Goal: Task Accomplishment & Management: Manage account settings

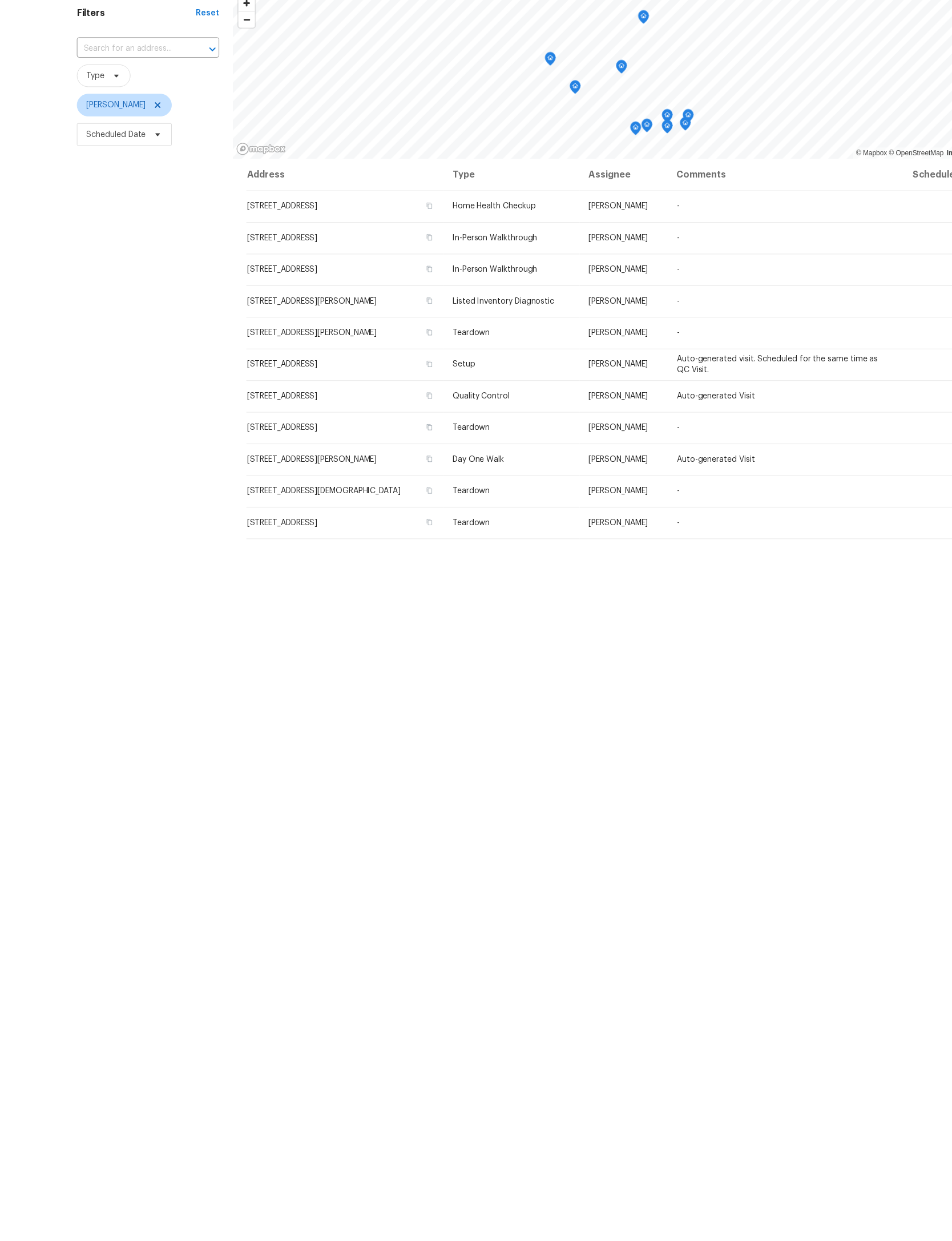
scroll to position [36, 0]
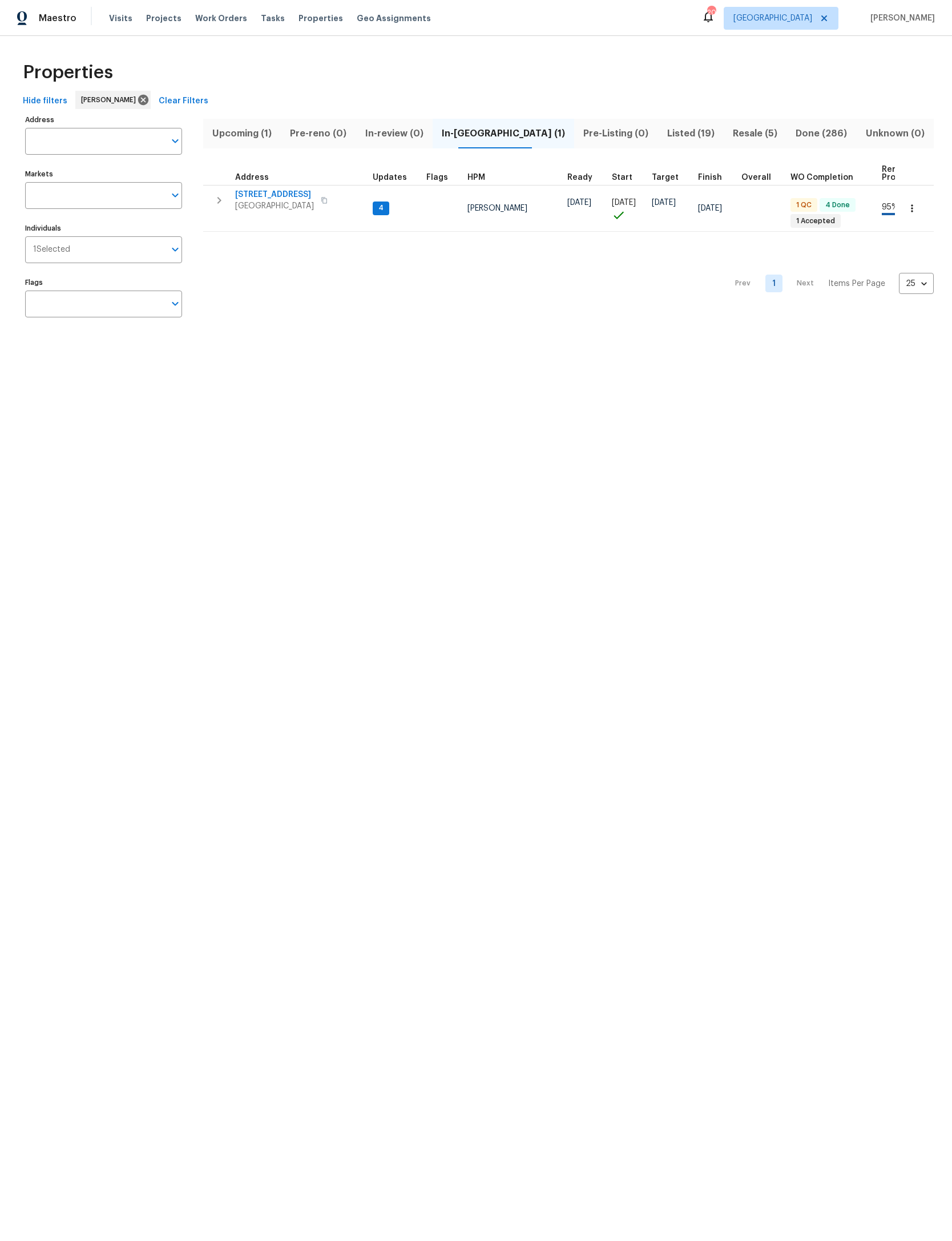
click at [267, 198] on span "8308 Manavista St" at bounding box center [274, 194] width 79 height 12
click at [198, 182] on div "Address Address Markets Markets Individuals 1 Selected Individuals Flags Flags …" at bounding box center [476, 220] width 915 height 217
click at [198, 180] on div "Address Address Markets Markets Individuals 1 Selected Individuals Flags Flags …" at bounding box center [476, 220] width 915 height 217
click at [227, 198] on button "button" at bounding box center [219, 201] width 23 height 23
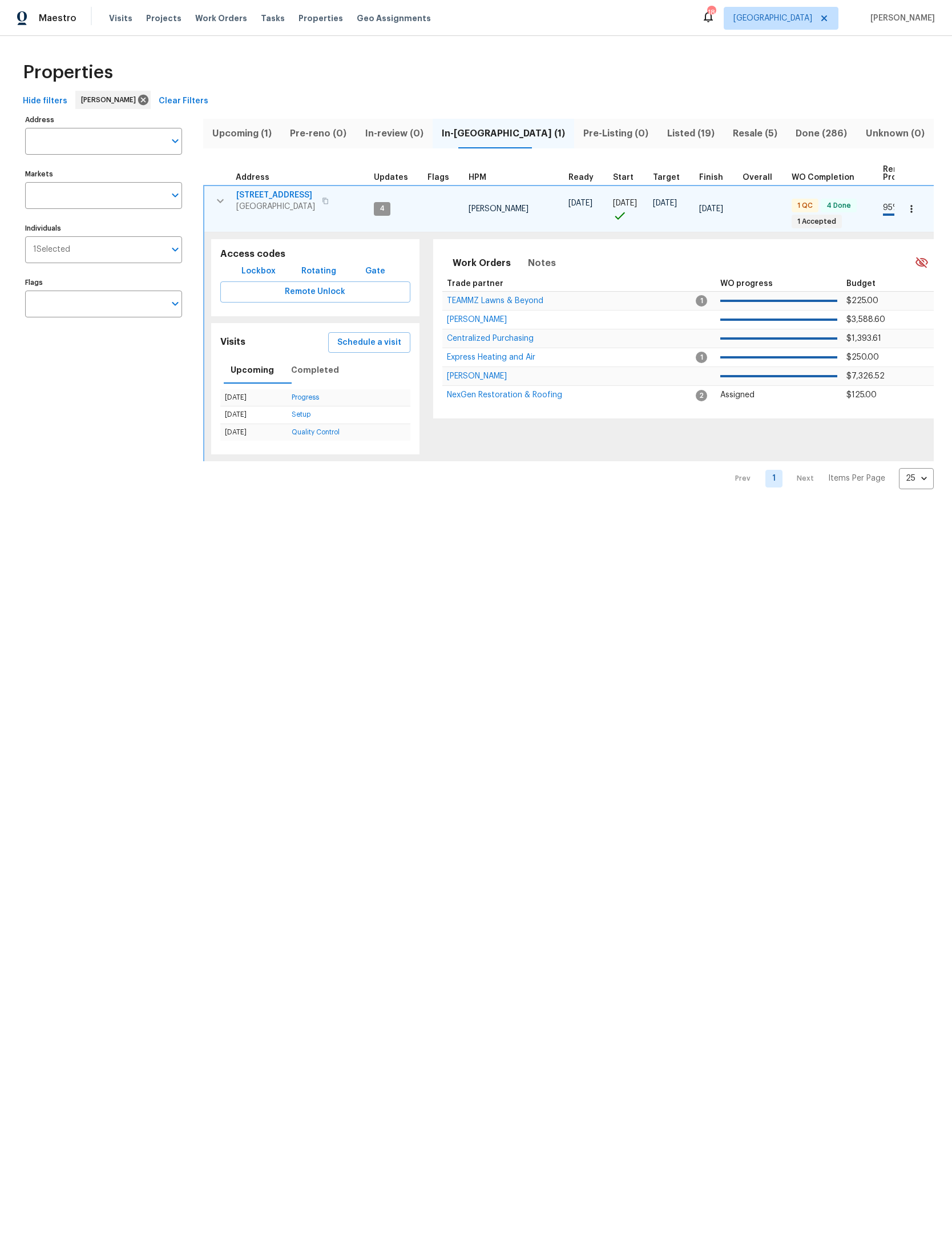
click at [251, 264] on span "Lockbox" at bounding box center [258, 271] width 35 height 14
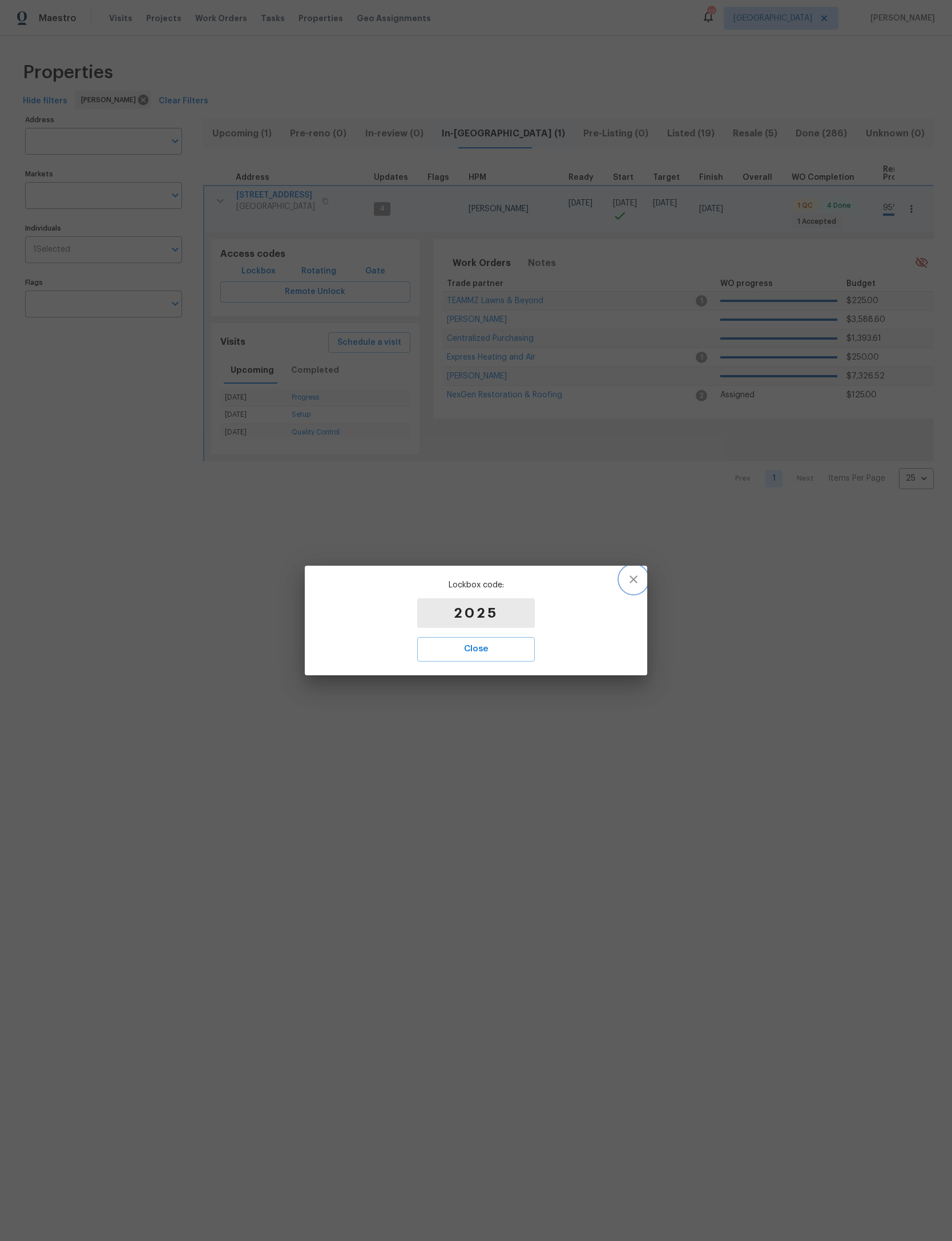
click at [638, 591] on button "button" at bounding box center [633, 579] width 27 height 27
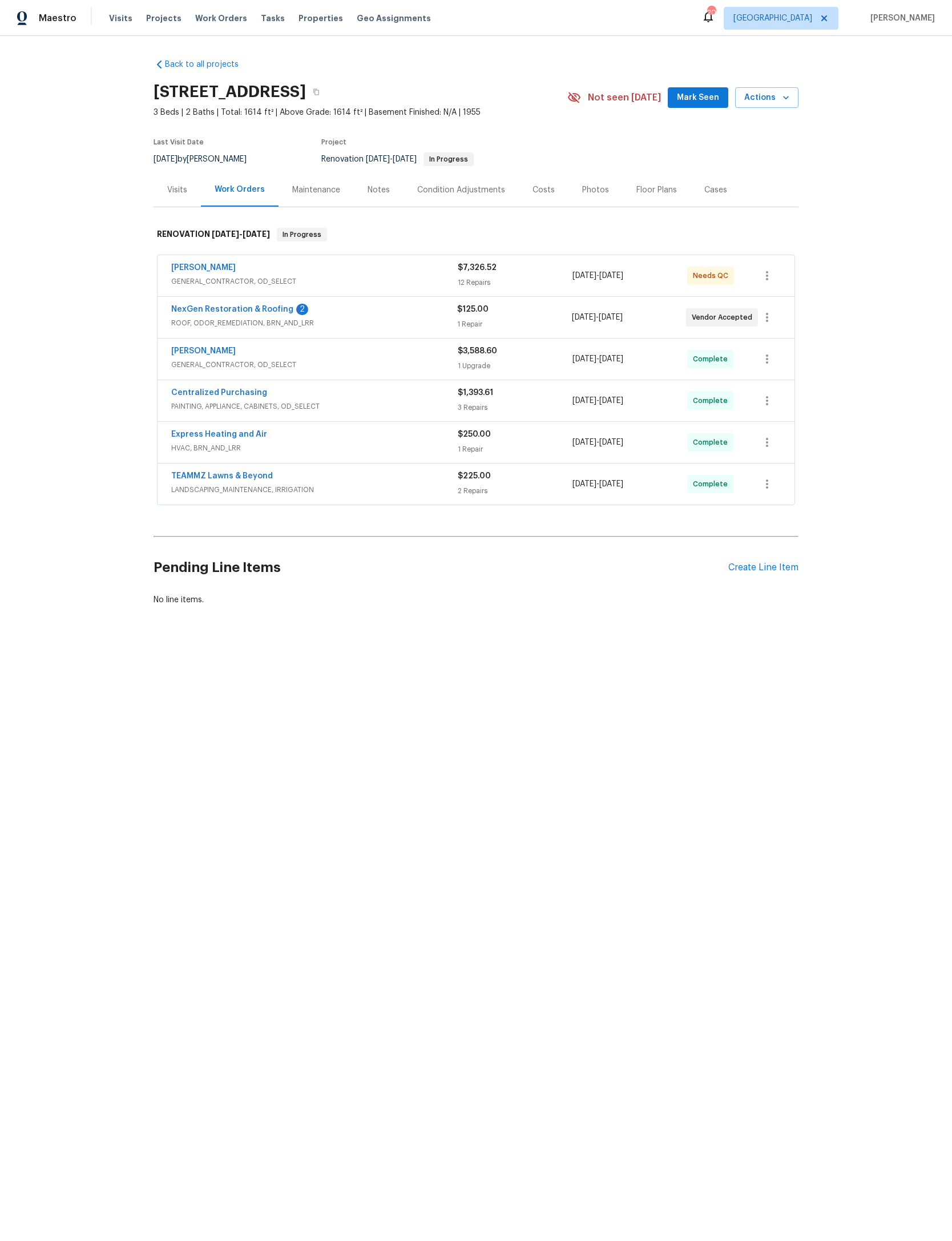
click at [293, 314] on link "NexGen Restoration & Roofing" at bounding box center [232, 310] width 122 height 8
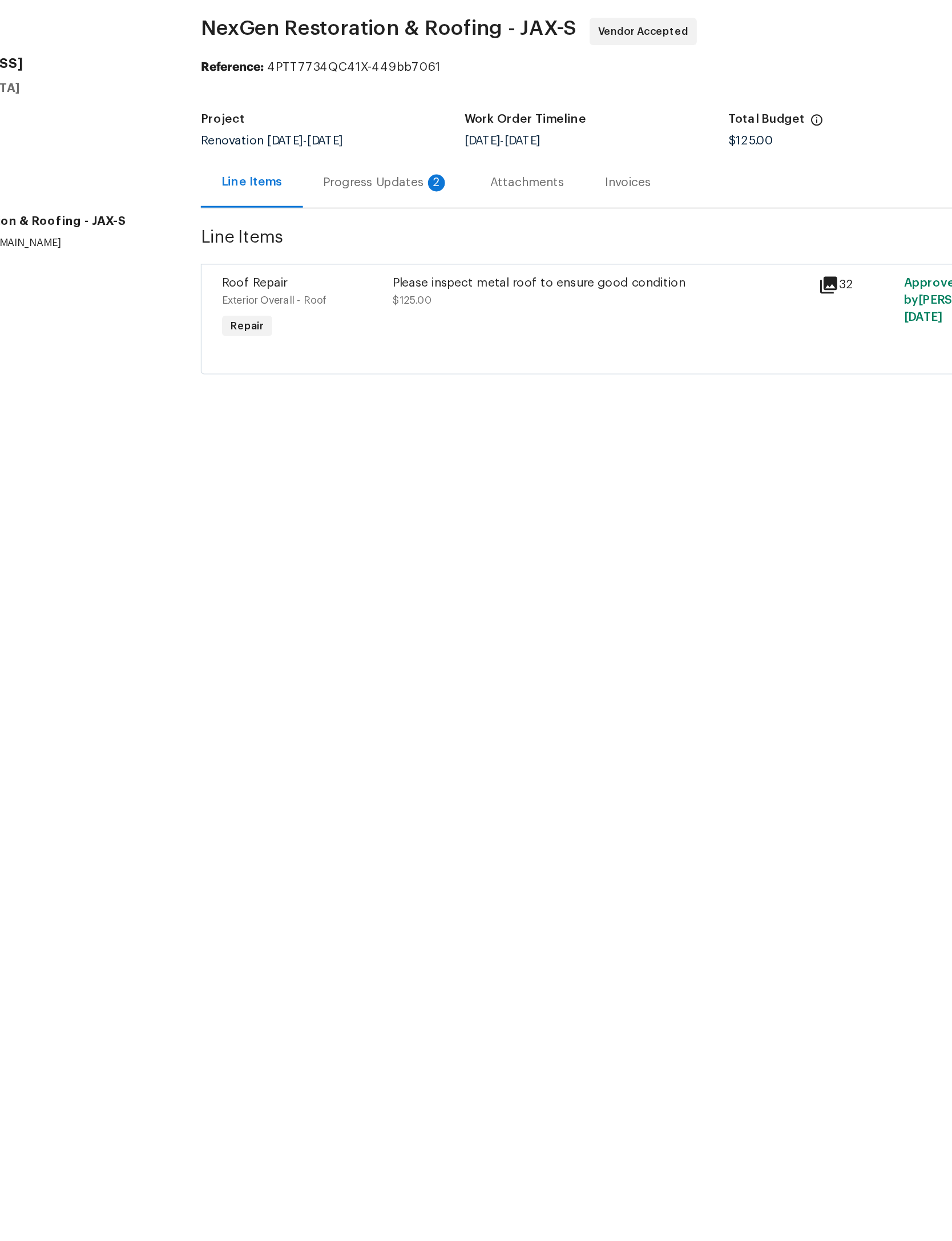
click at [308, 159] on div "Progress Updates 2" at bounding box center [350, 165] width 85 height 12
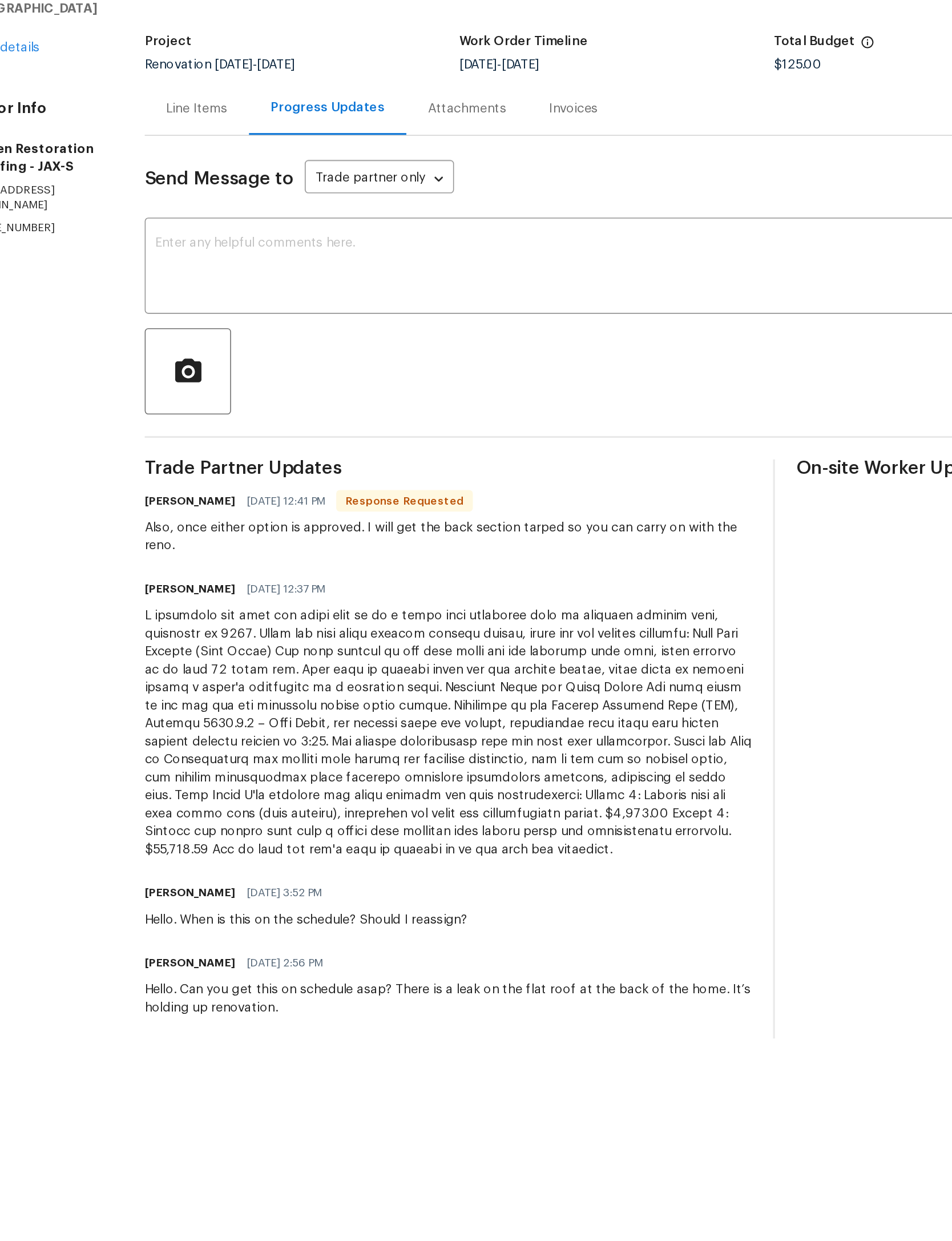
click at [401, 246] on textarea at bounding box center [479, 266] width 676 height 40
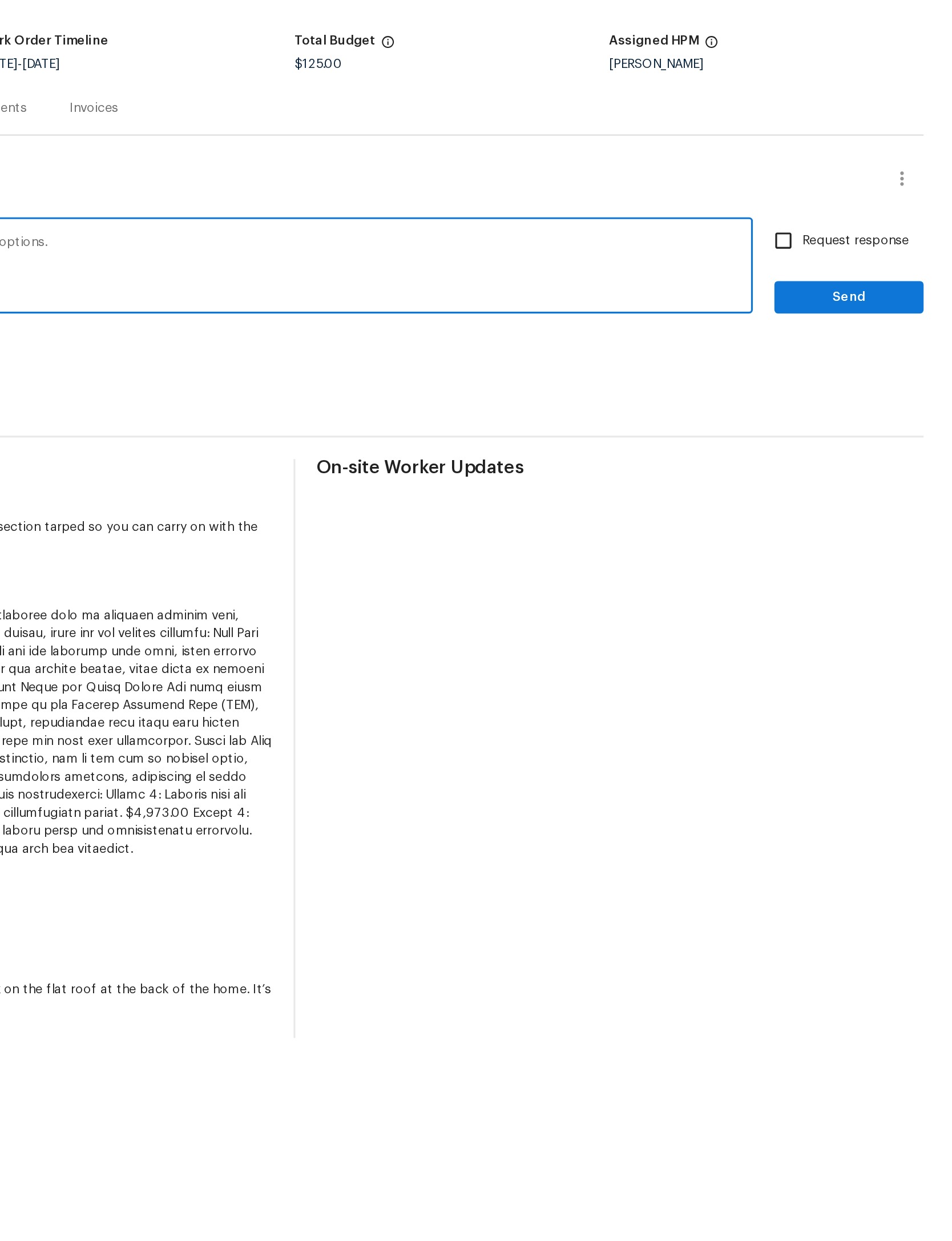
type textarea "Hello. Thanks. I will talk to Dave about the options."
click at [848, 278] on span "Send" at bounding box center [886, 285] width 77 height 14
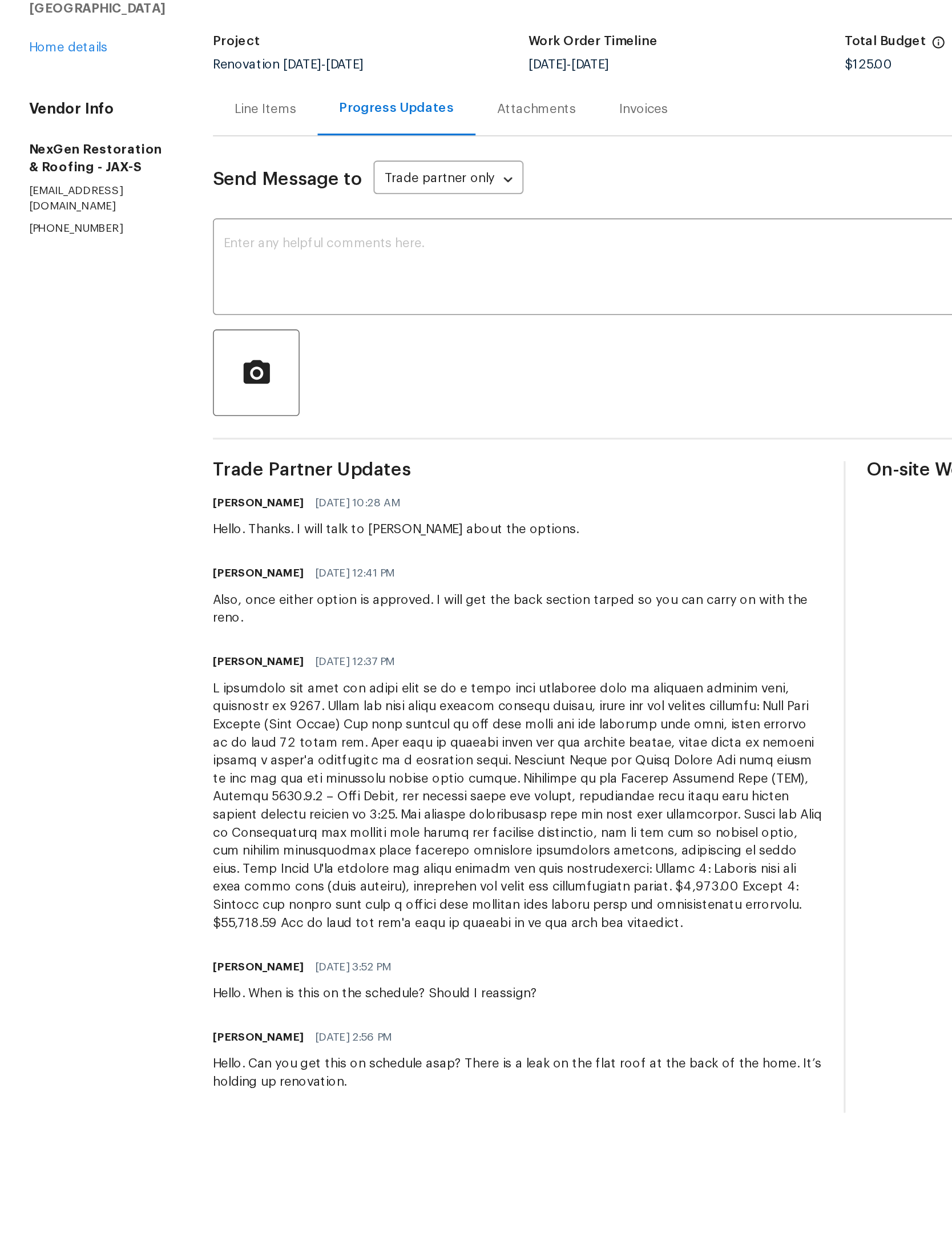
click at [49, 79] on div "8308 Manavista St Jacksonville, FL 32211 Home details" at bounding box center [62, 106] width 89 height 53
click at [56, 122] on link "Home details" at bounding box center [43, 126] width 49 height 8
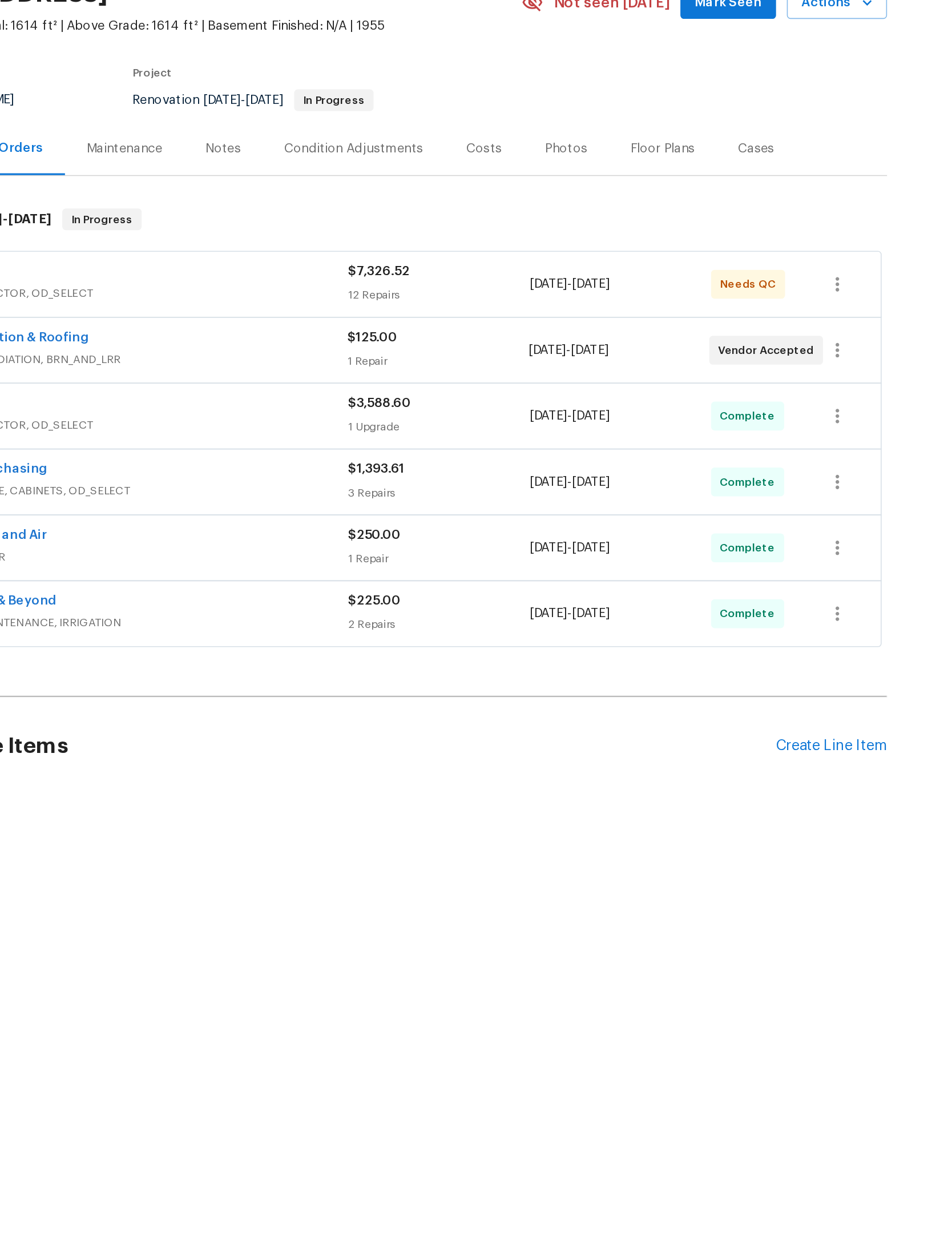
click at [728, 562] on div "Create Line Item" at bounding box center [763, 568] width 70 height 11
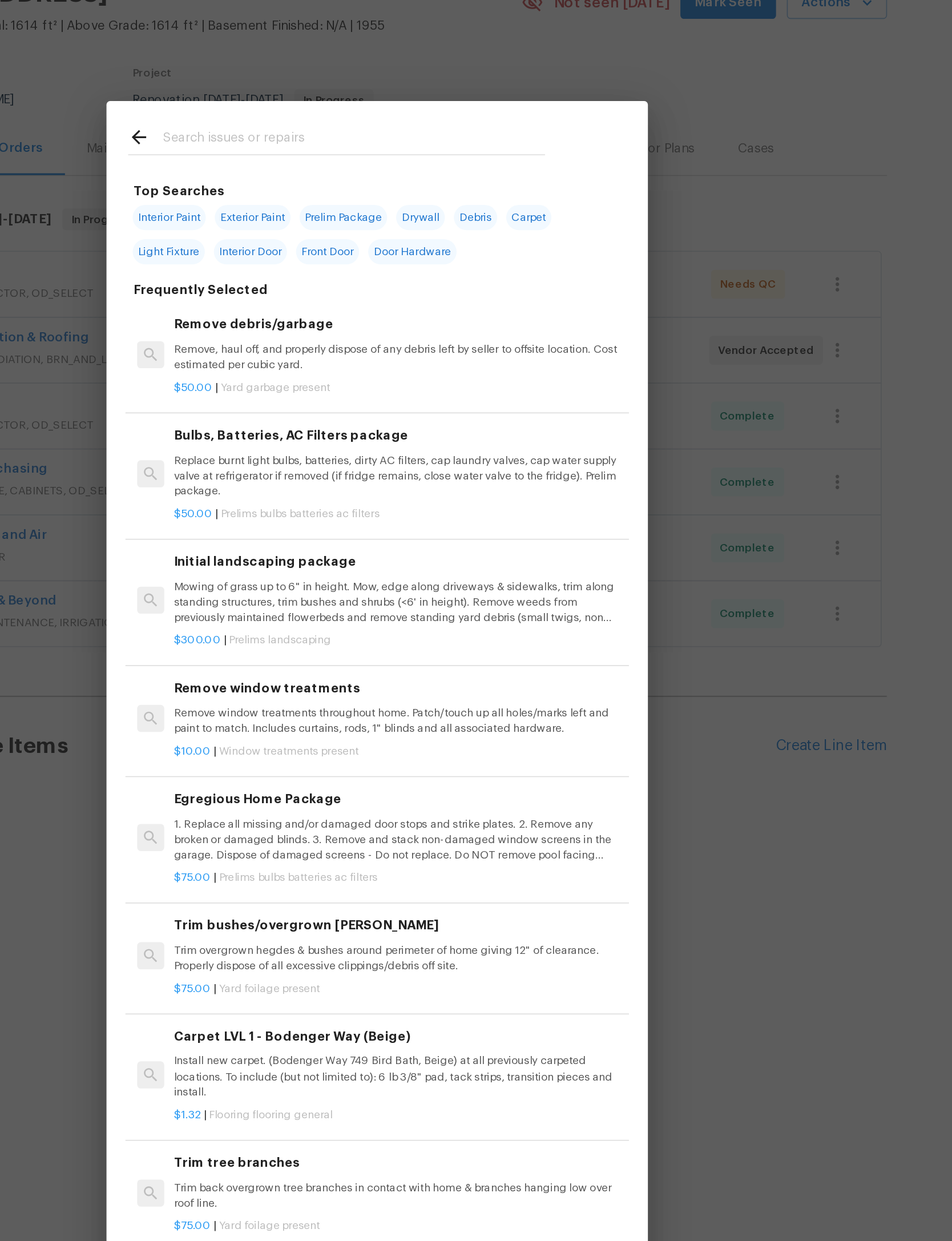
click at [340, 176] on input "text" at bounding box center [460, 184] width 242 height 17
type input "Glass"
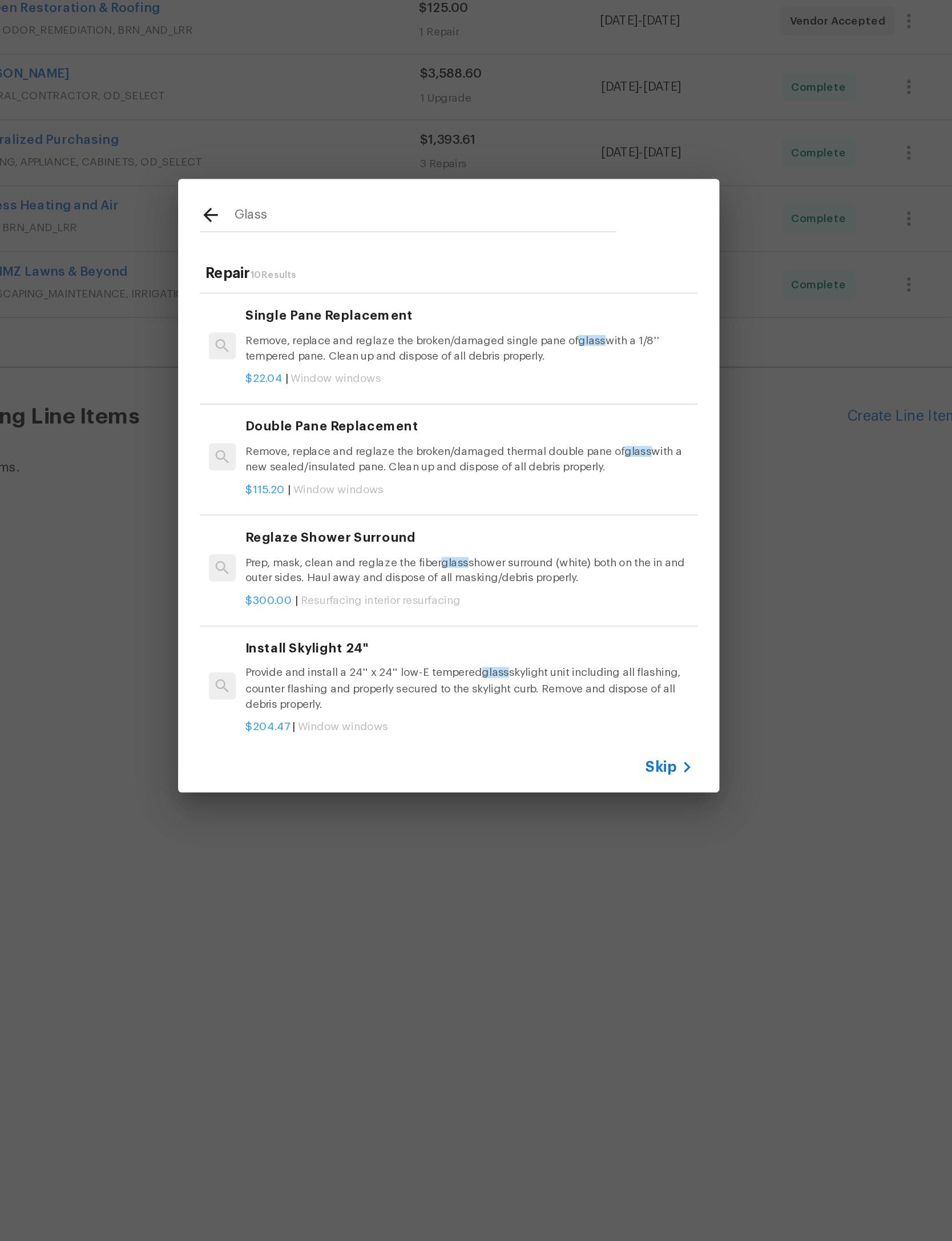
scroll to position [235, 0]
click at [355, 585] on p "Remove, replace and reglaze the broken/damaged thermal double pane of glass wit…" at bounding box center [489, 595] width 283 height 20
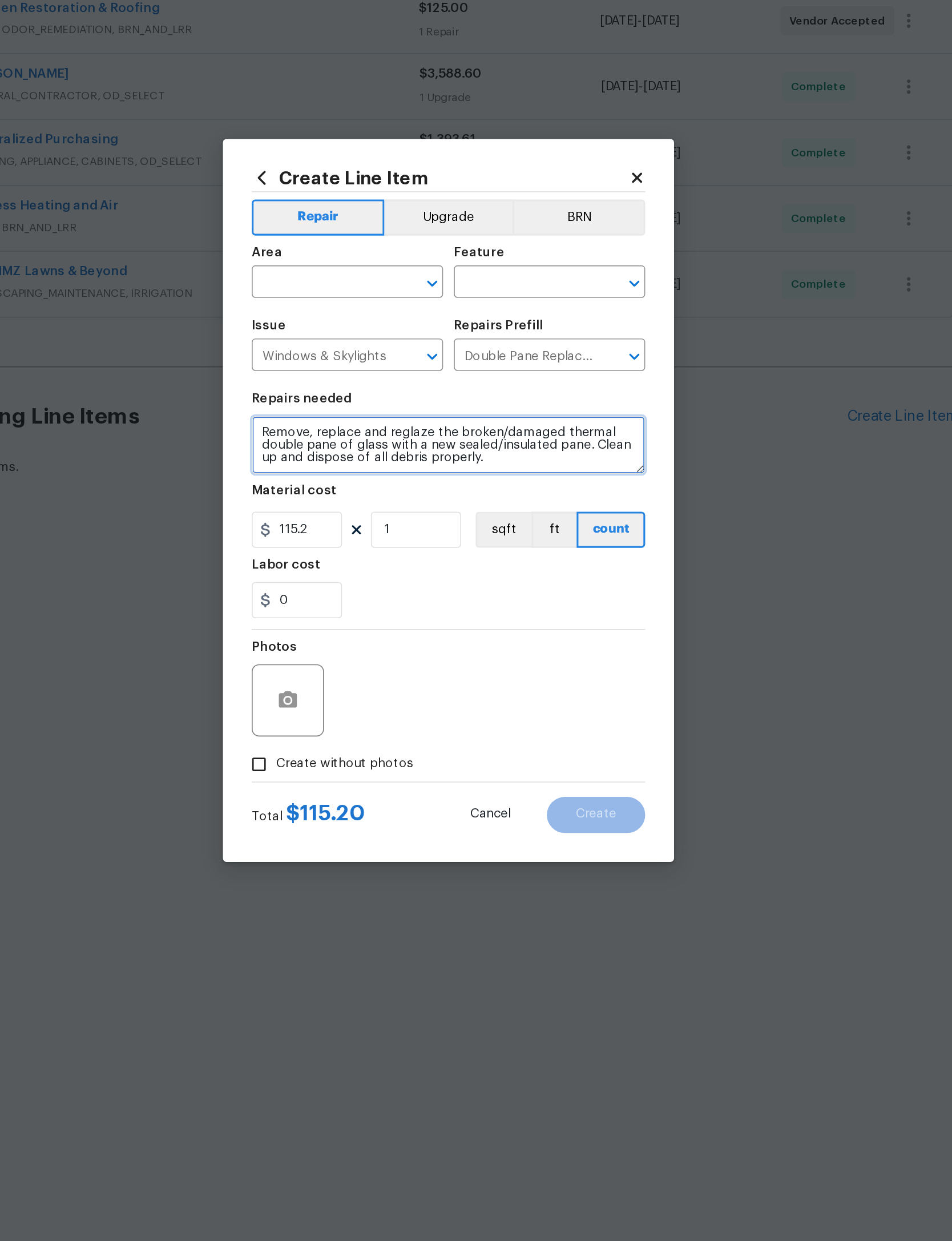
click at [355, 568] on textarea "Remove, replace and reglaze the broken/damaged thermal double pane of glass wit…" at bounding box center [475, 586] width 248 height 37
click at [351, 475] on input "text" at bounding box center [395, 484] width 89 height 18
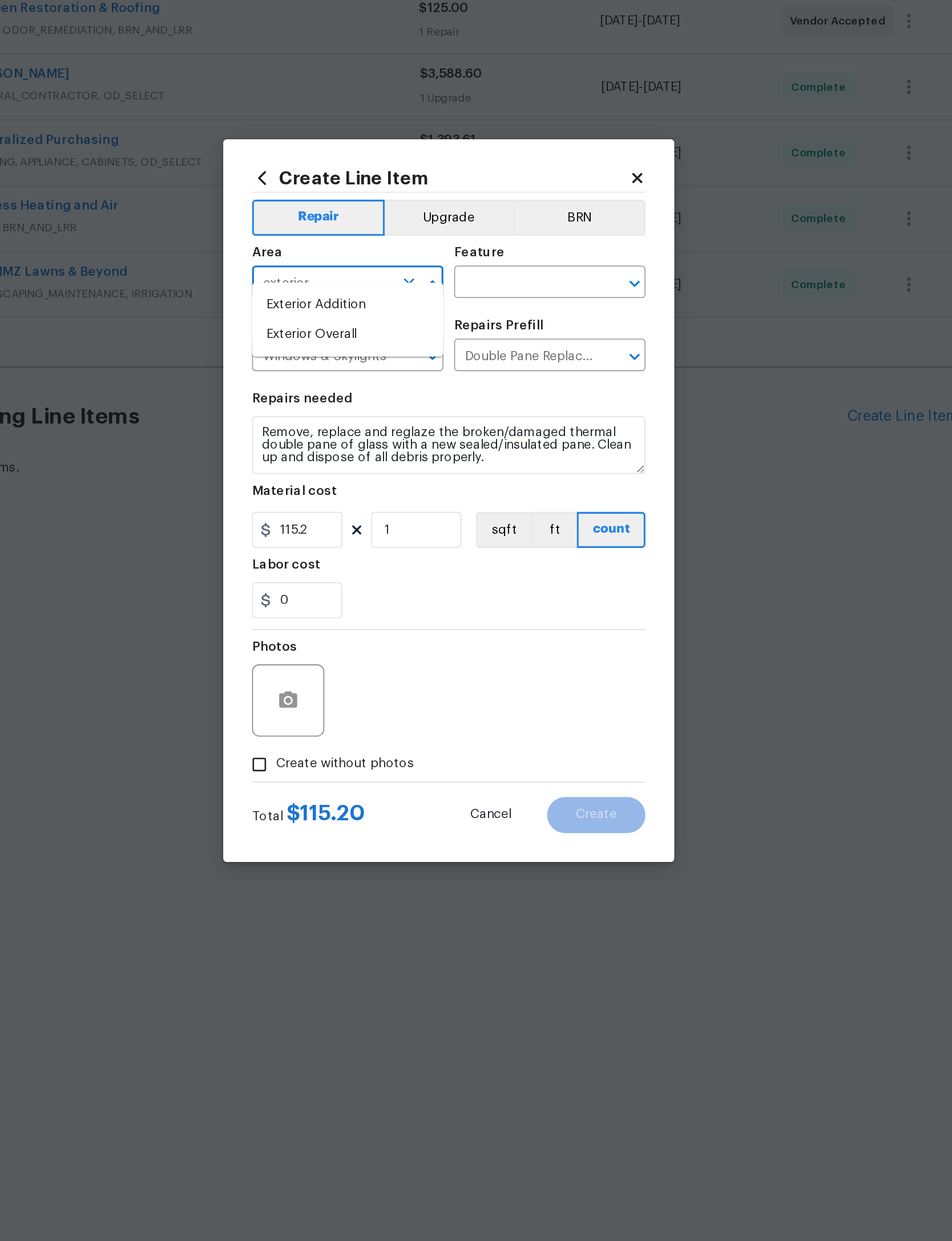
click at [351, 506] on li "Exterior Overall" at bounding box center [412, 516] width 121 height 19
type input "Exterior Overall"
click at [479, 475] on input "text" at bounding box center [523, 484] width 89 height 18
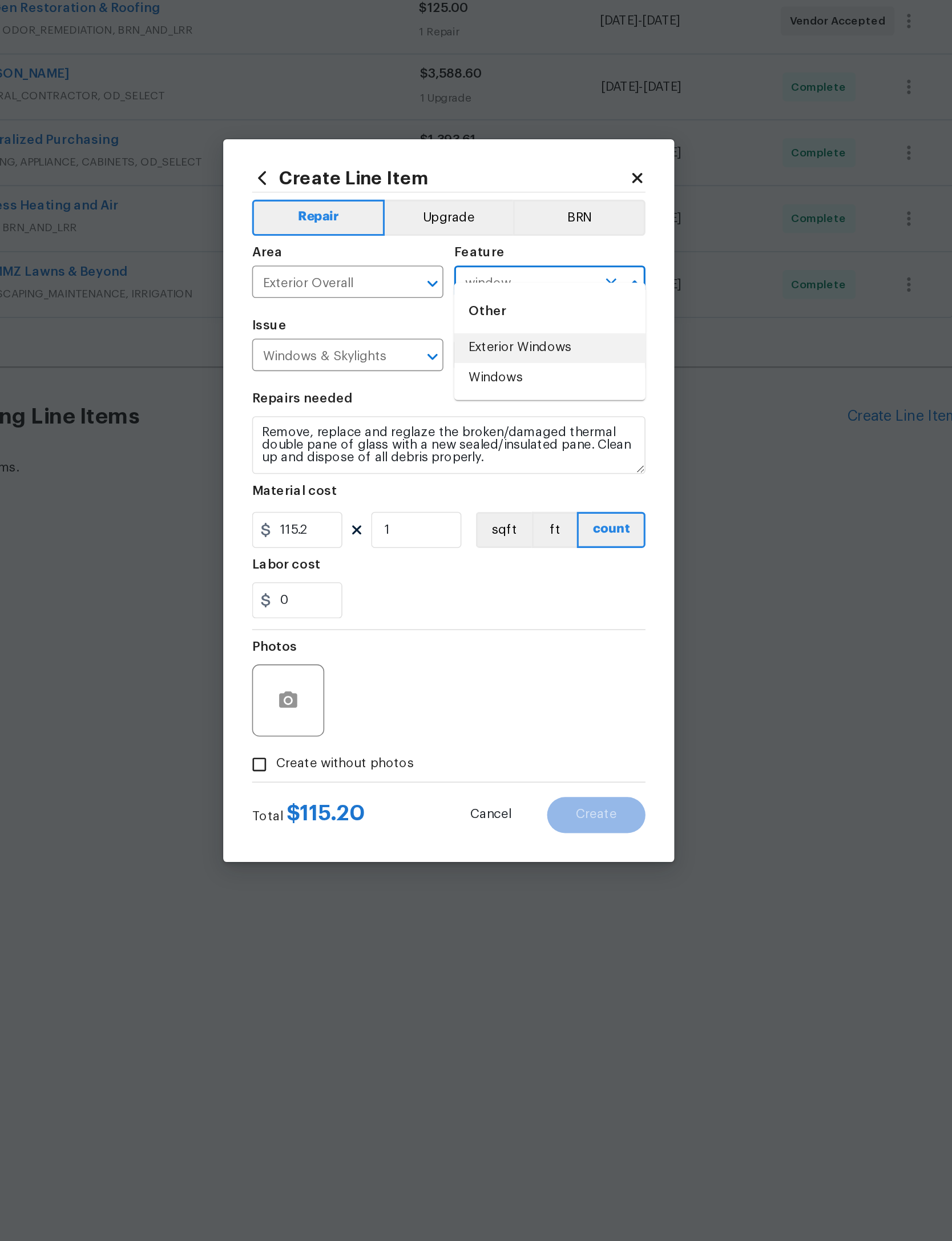
click at [479, 515] on li "Exterior Windows" at bounding box center [540, 524] width 121 height 19
type input "Exterior Windows"
click at [351, 628] on input "115.2" at bounding box center [380, 639] width 57 height 23
type input "1.25"
click at [427, 628] on input "1" at bounding box center [455, 639] width 57 height 23
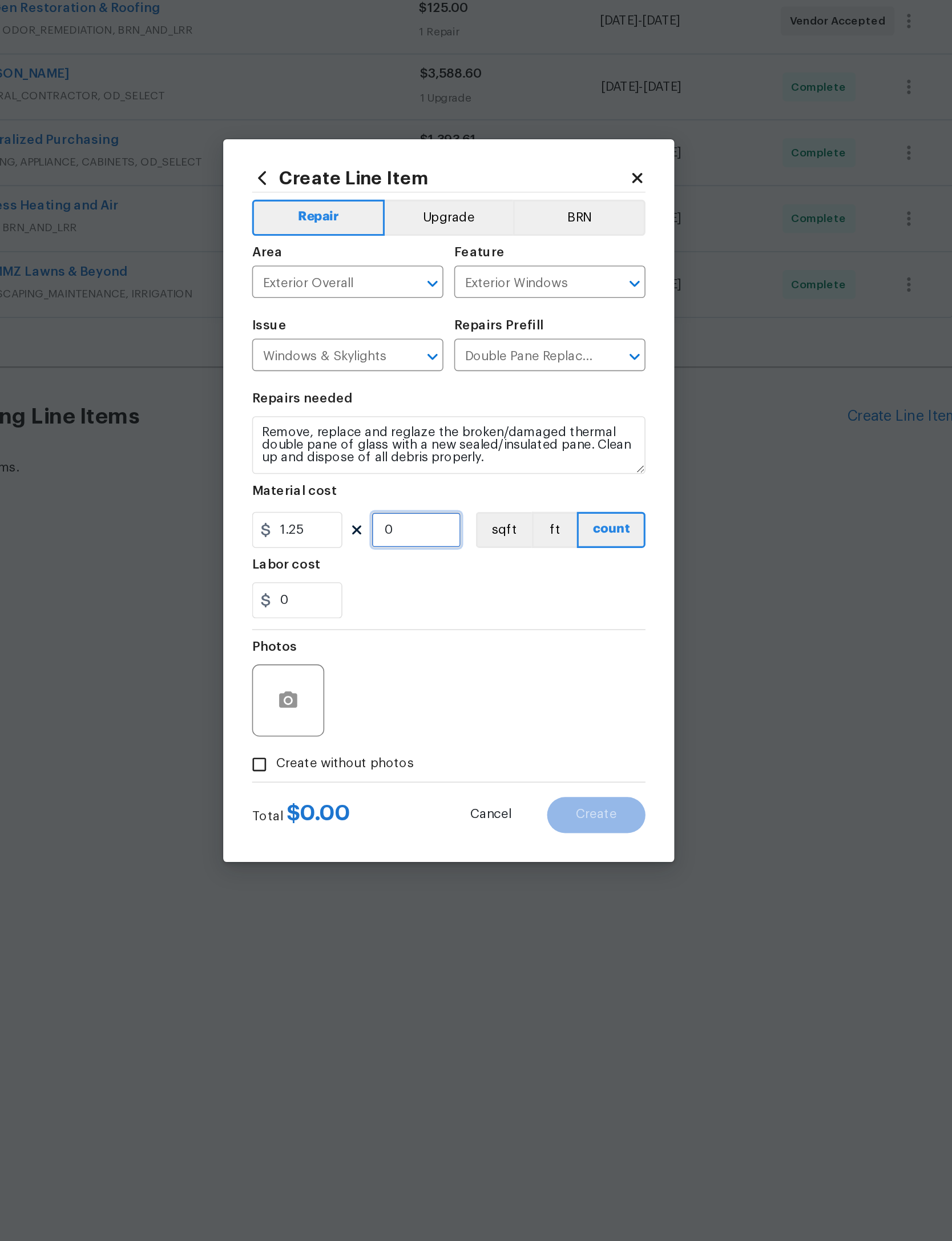
type input "5"
click at [351, 702] on div "Photos" at bounding box center [475, 740] width 248 height 75
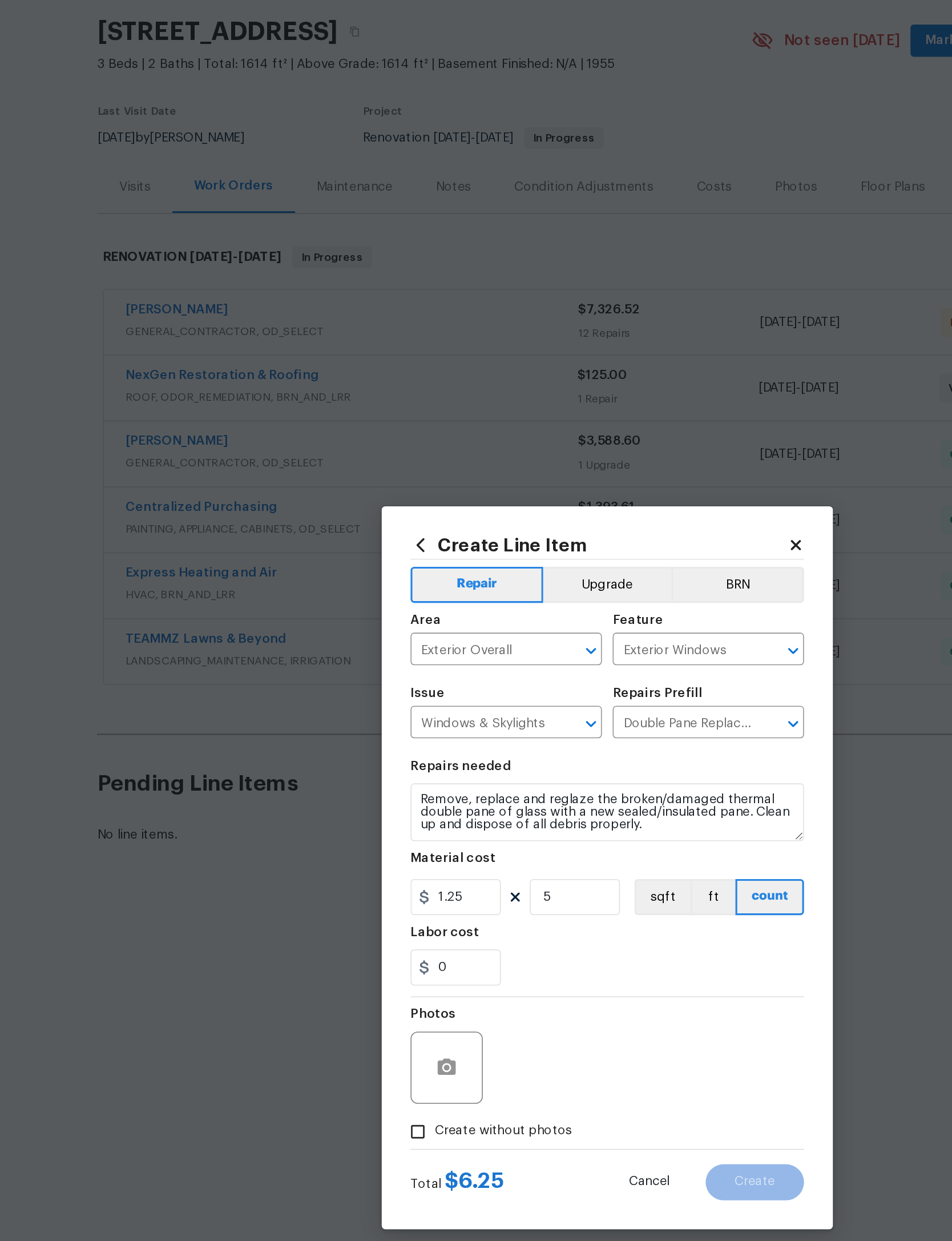
click at [367, 782] on span "Create without photos" at bounding box center [410, 788] width 87 height 12
click at [345, 777] on input "Create without photos" at bounding box center [356, 788] width 22 height 22
checkbox input "true"
click at [406, 724] on textarea at bounding box center [503, 746] width 194 height 45
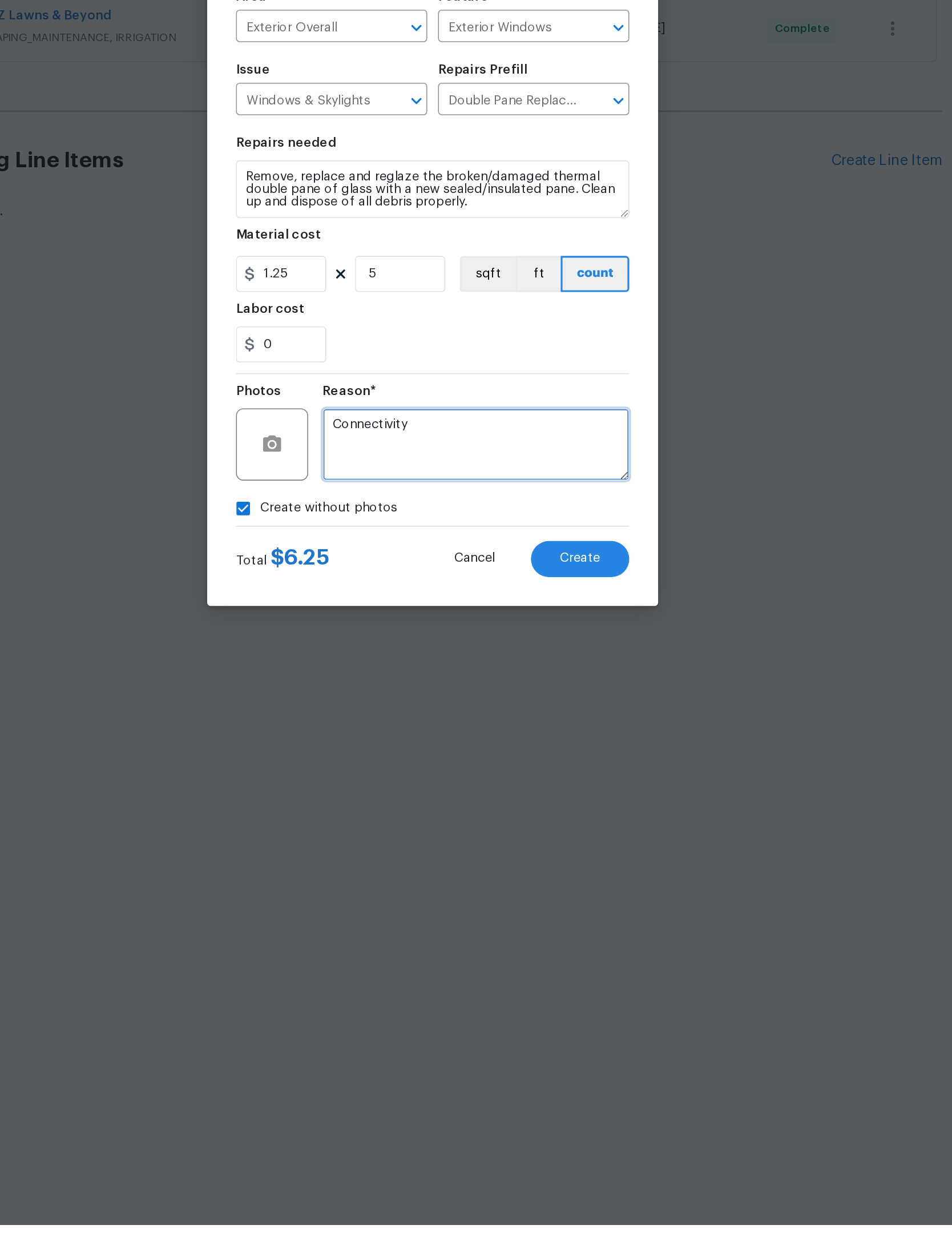
type textarea "Connectivity"
click at [557, 815] on span "Create" at bounding box center [569, 819] width 26 height 9
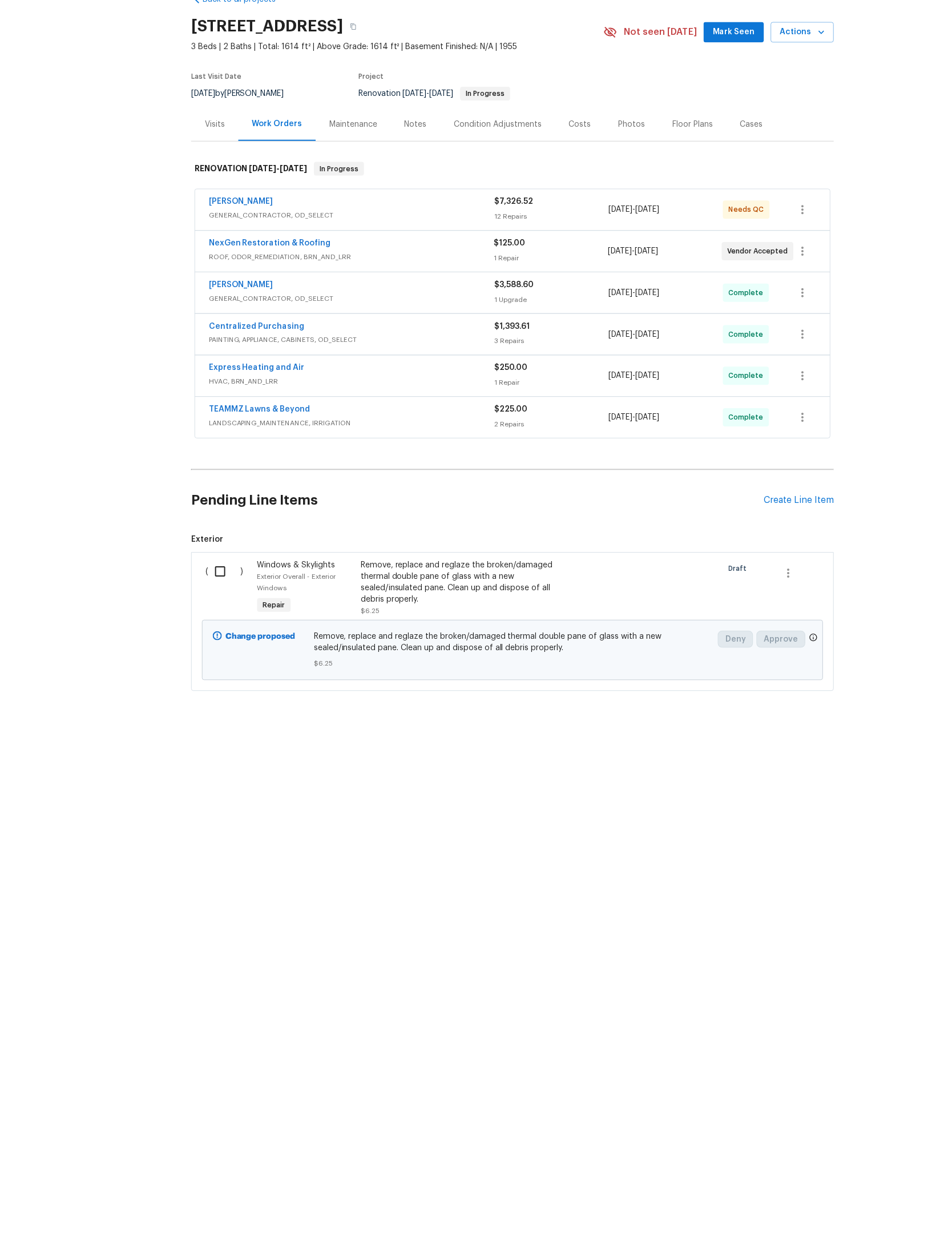
scroll to position [0, 0]
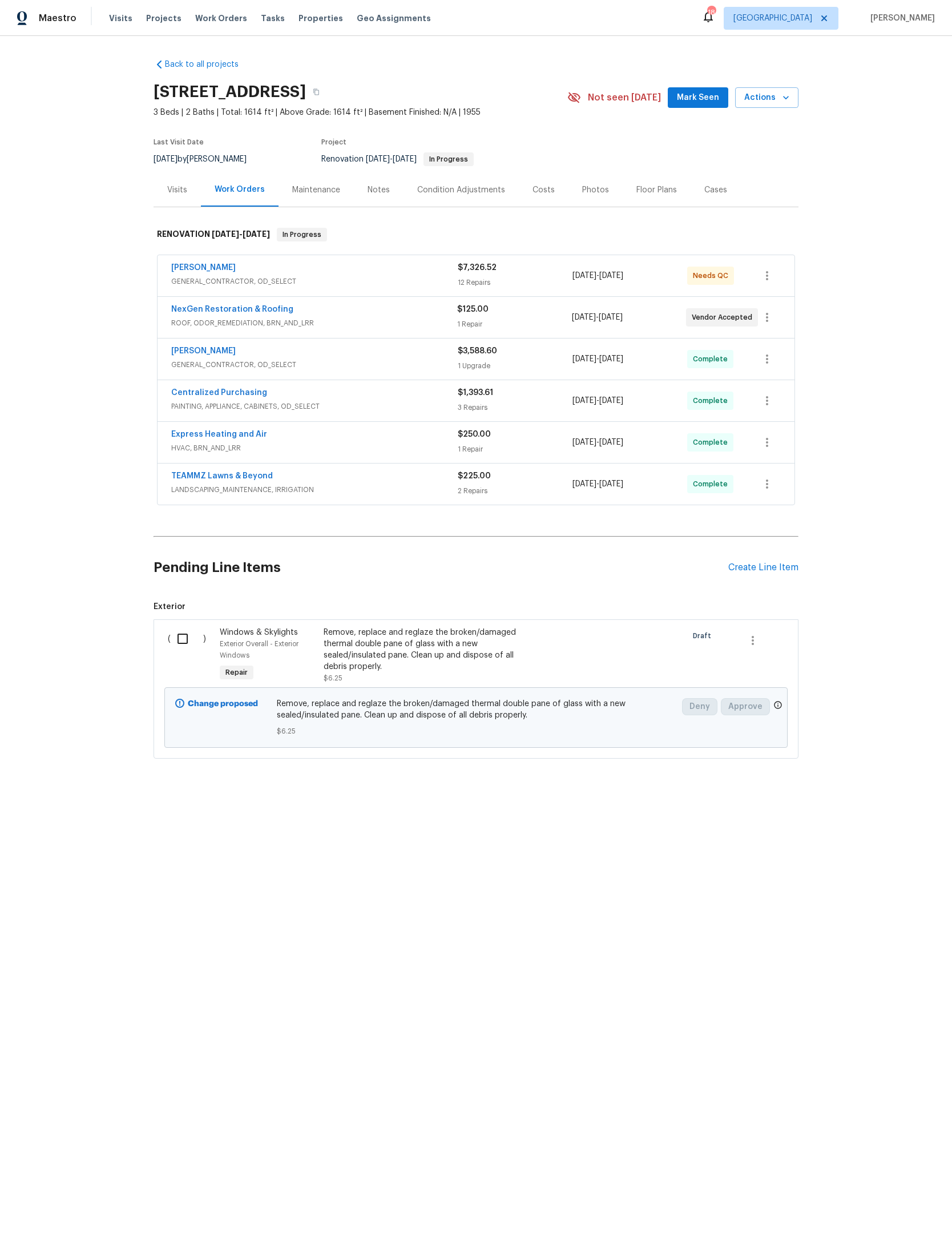
click at [583, 373] on div "9/4/2025 - 9/11/2025" at bounding box center [629, 359] width 114 height 27
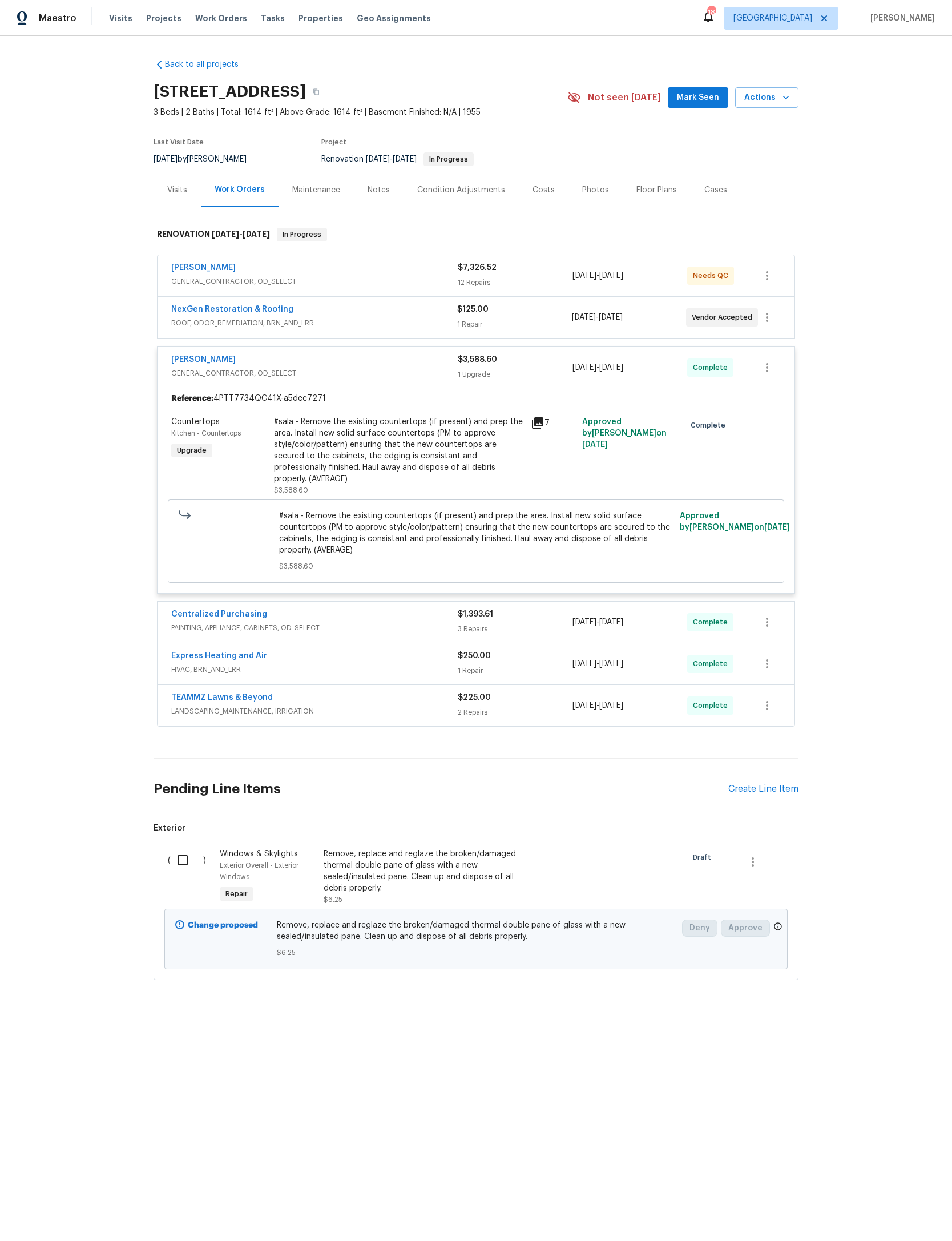
click at [404, 379] on span "GENERAL_CONTRACTOR, OD_SELECT" at bounding box center [314, 373] width 286 height 12
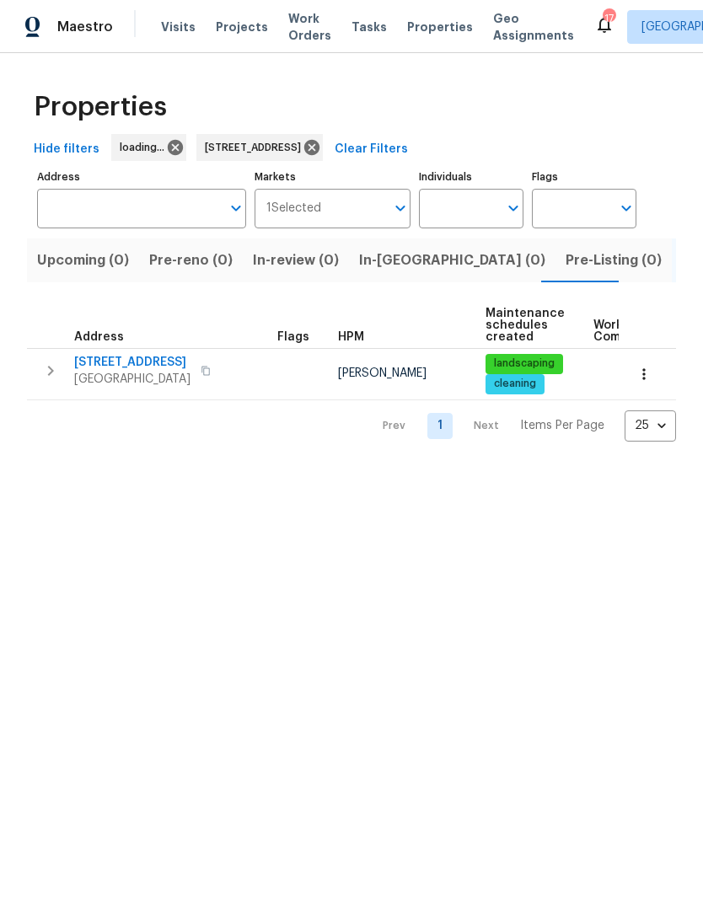
type input "2511 Gaillardia Rd Jacksonville FL 32211"
click at [208, 202] on input "2511 Gaillardia Rd Jacksonville FL 32211" at bounding box center [129, 209] width 184 height 40
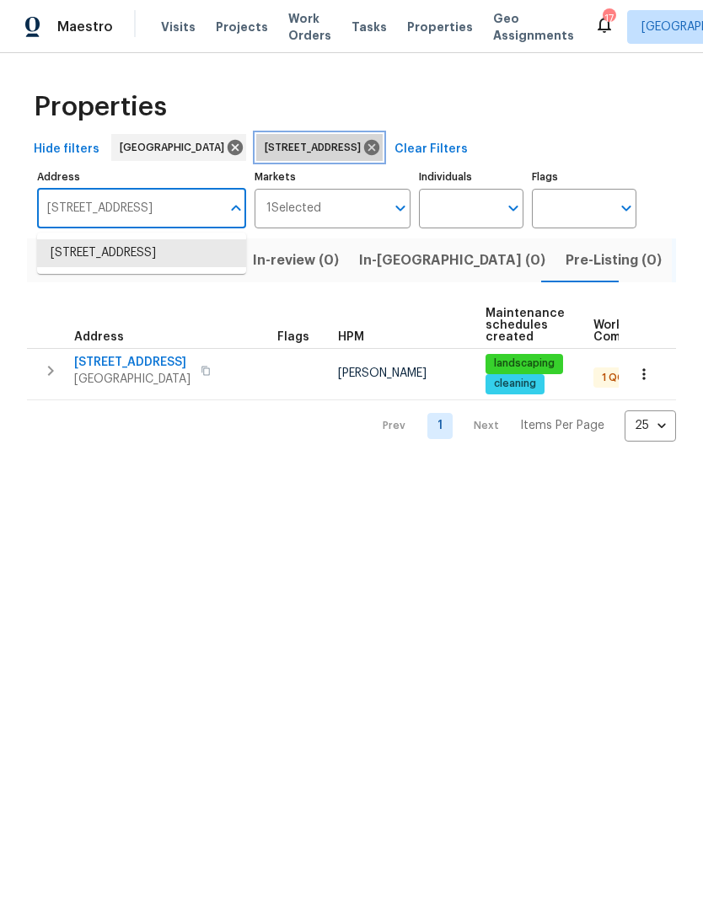
click at [381, 139] on icon at bounding box center [371, 147] width 19 height 19
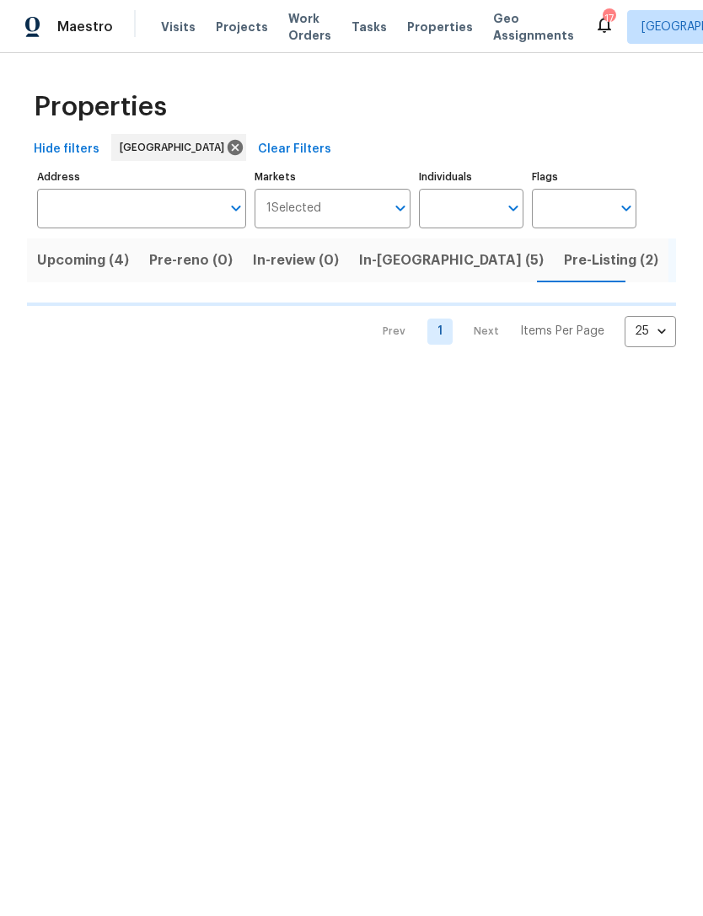
click at [174, 210] on input "Address" at bounding box center [129, 209] width 184 height 40
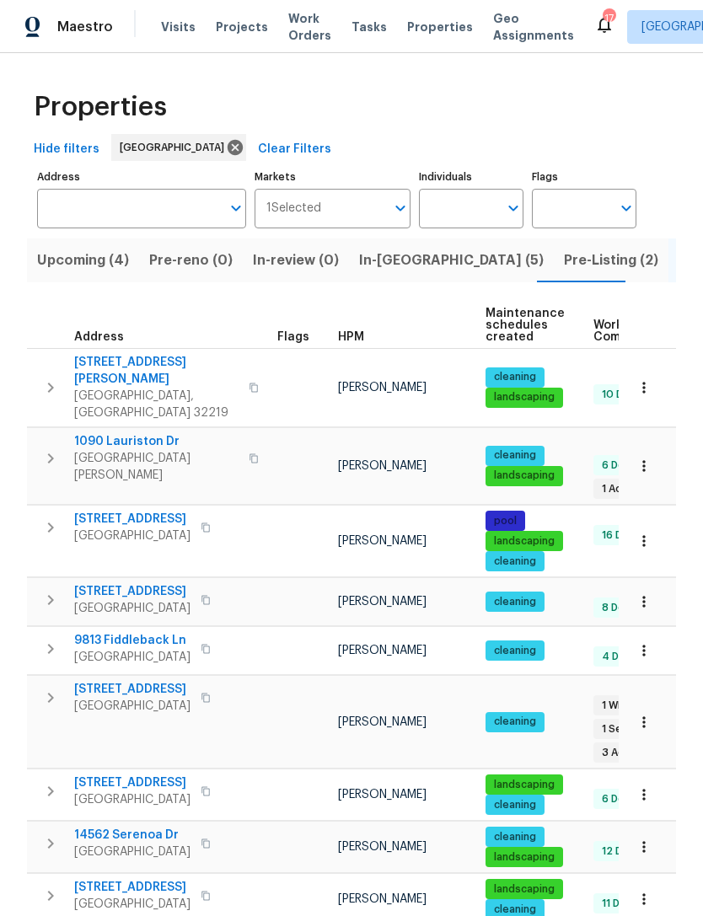
click at [183, 200] on input "Address" at bounding box center [129, 209] width 184 height 40
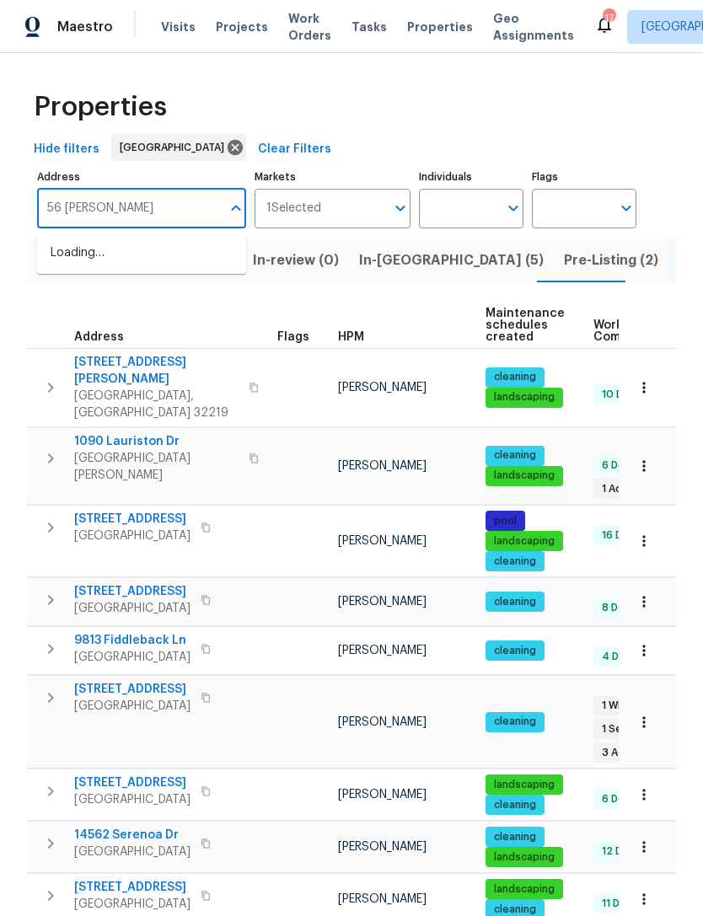
type input "56 deltona"
click at [118, 261] on li "56 Deltona Blvd Saint Augustine FL 32086" at bounding box center [141, 253] width 209 height 28
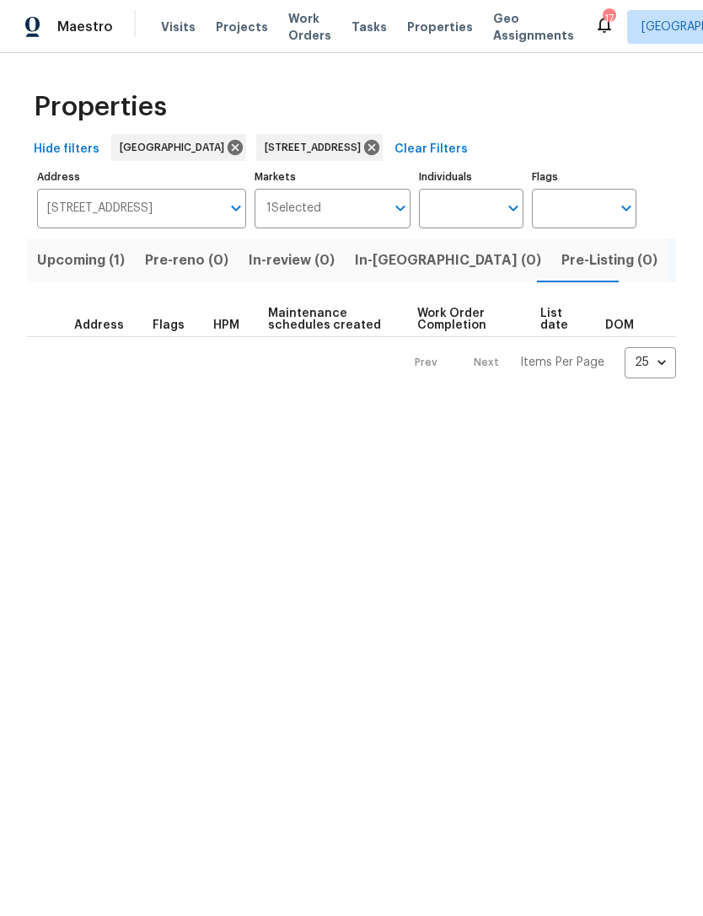
click at [52, 263] on span "Upcoming (1)" at bounding box center [81, 261] width 88 height 24
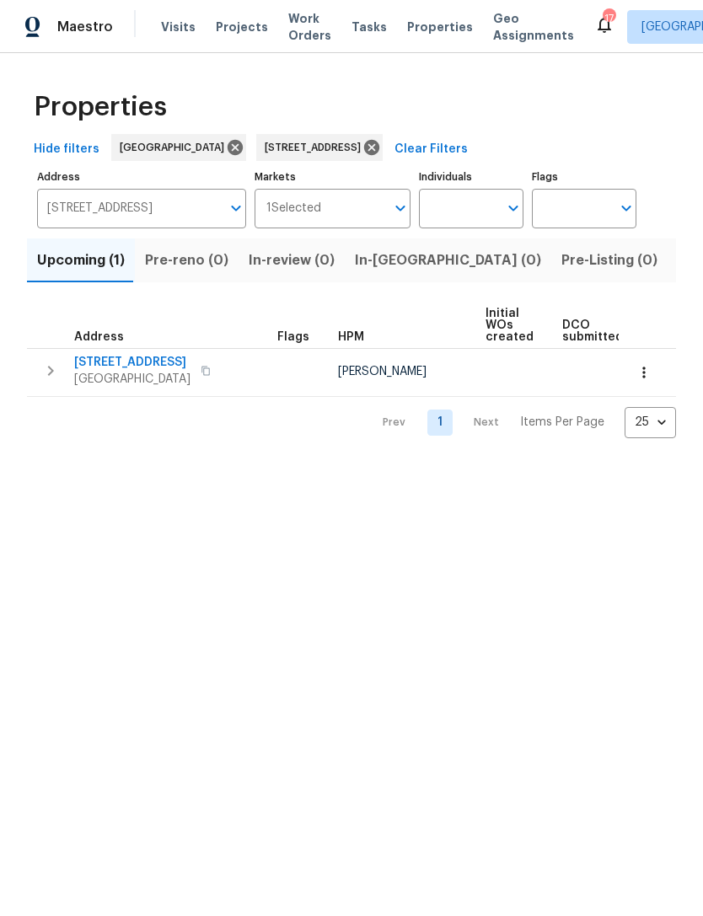
click at [47, 365] on icon "button" at bounding box center [50, 371] width 20 height 20
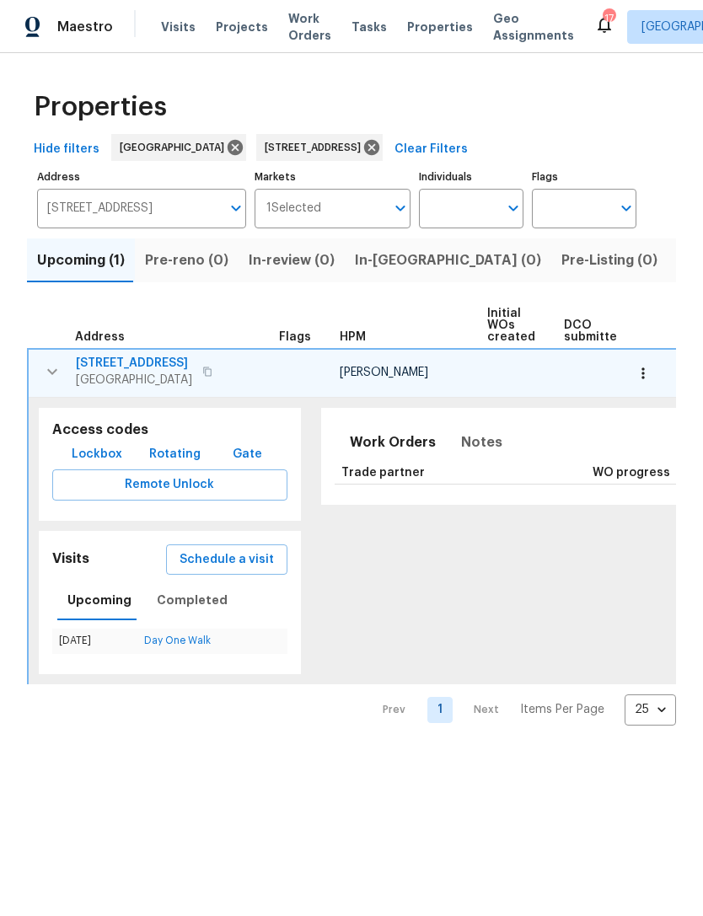
click at [227, 565] on span "Schedule a visit" at bounding box center [226, 559] width 94 height 21
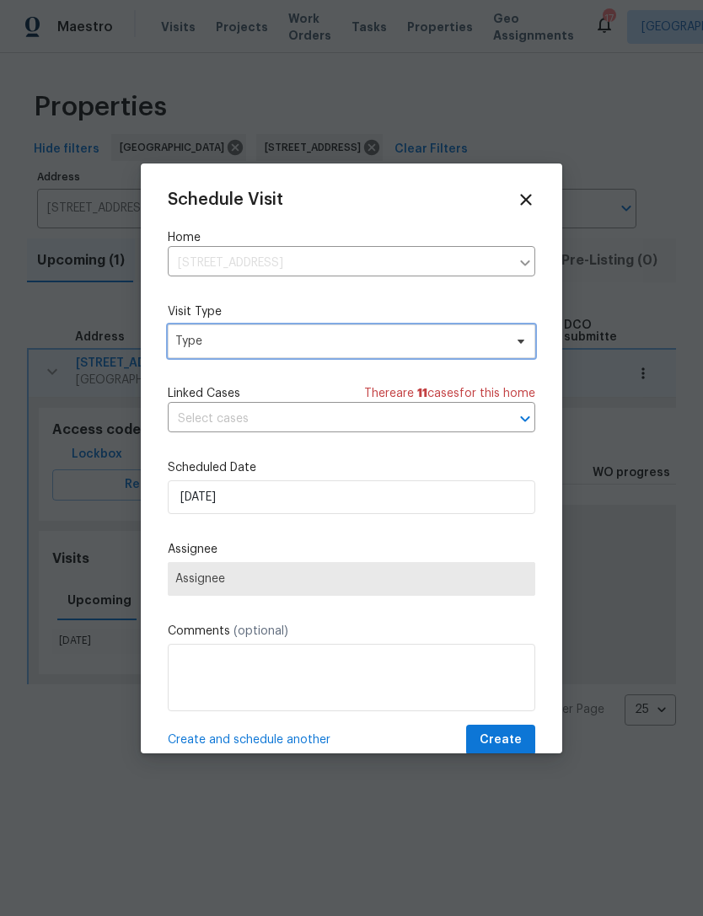
click at [371, 349] on span "Type" at bounding box center [339, 341] width 328 height 17
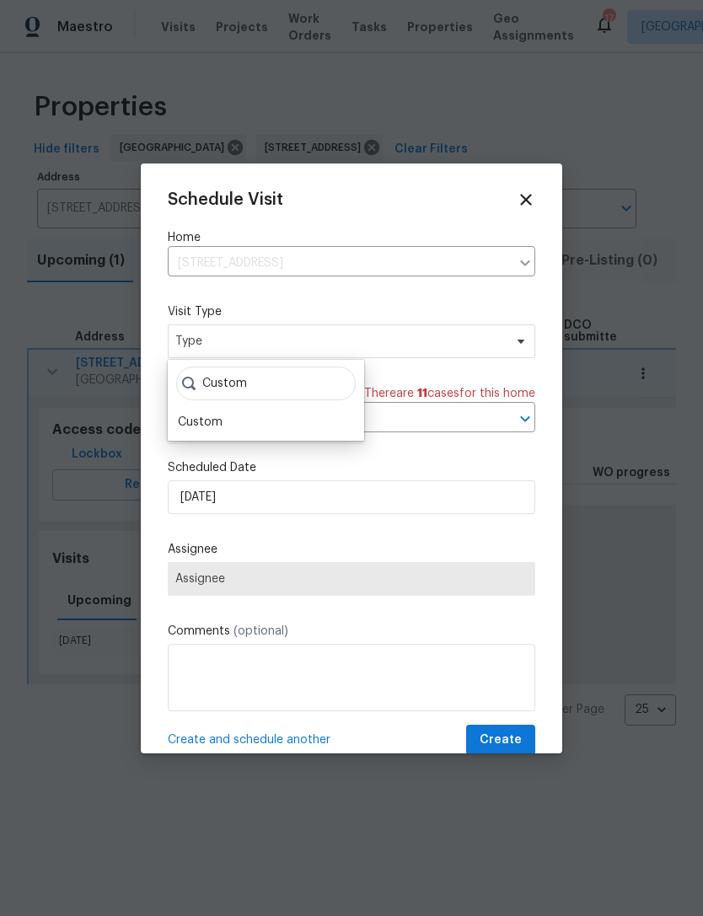
type input "Custom"
click at [209, 430] on div "Custom" at bounding box center [200, 422] width 45 height 17
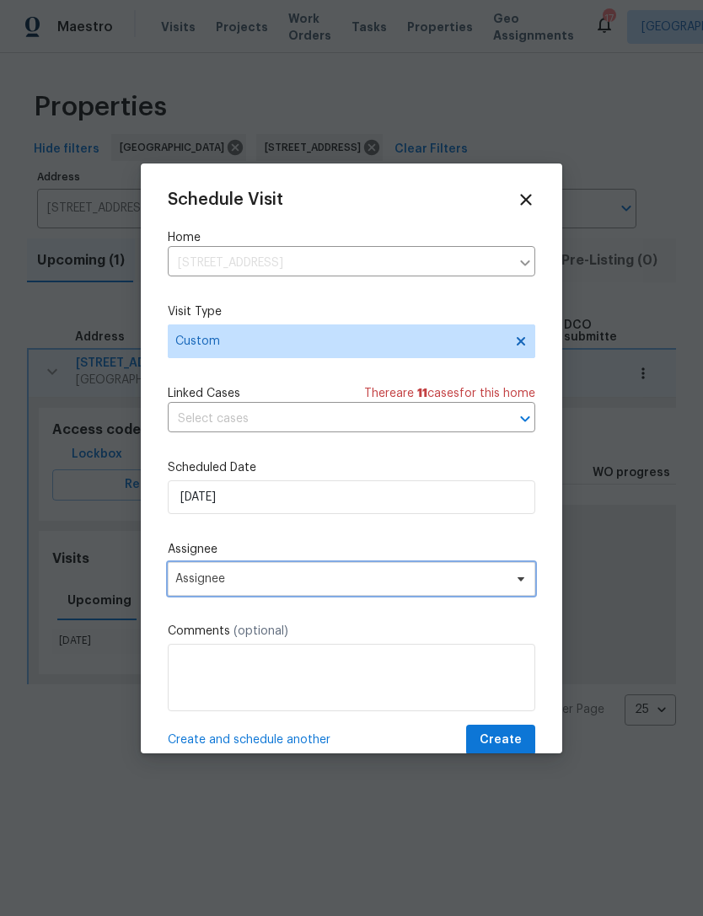
click at [293, 590] on span "Assignee" at bounding box center [351, 579] width 367 height 34
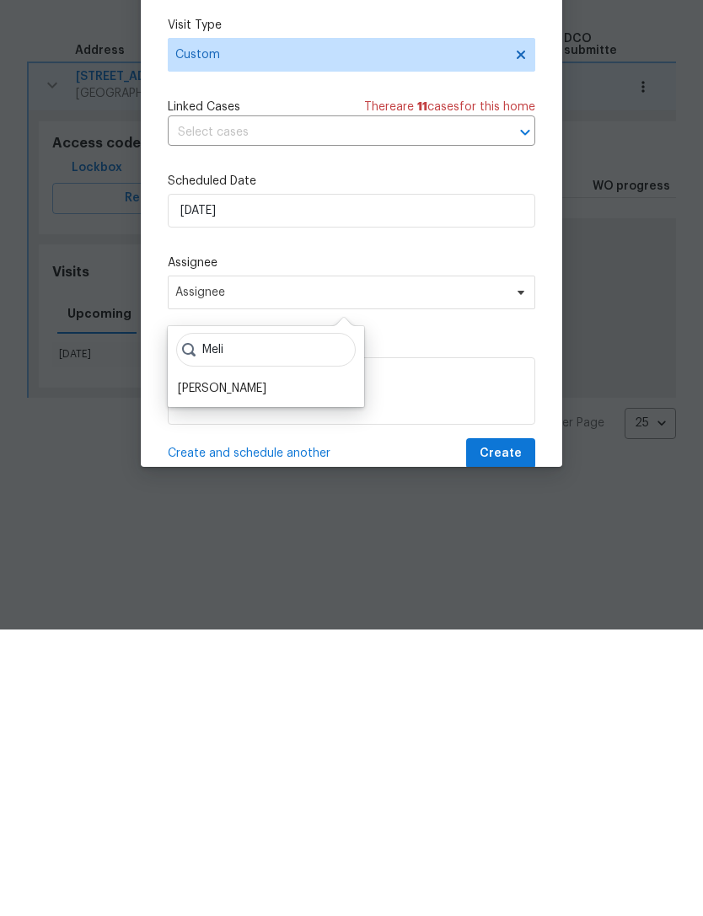
type input "Meli"
click at [262, 667] on div "[PERSON_NAME]" at bounding box center [222, 675] width 88 height 17
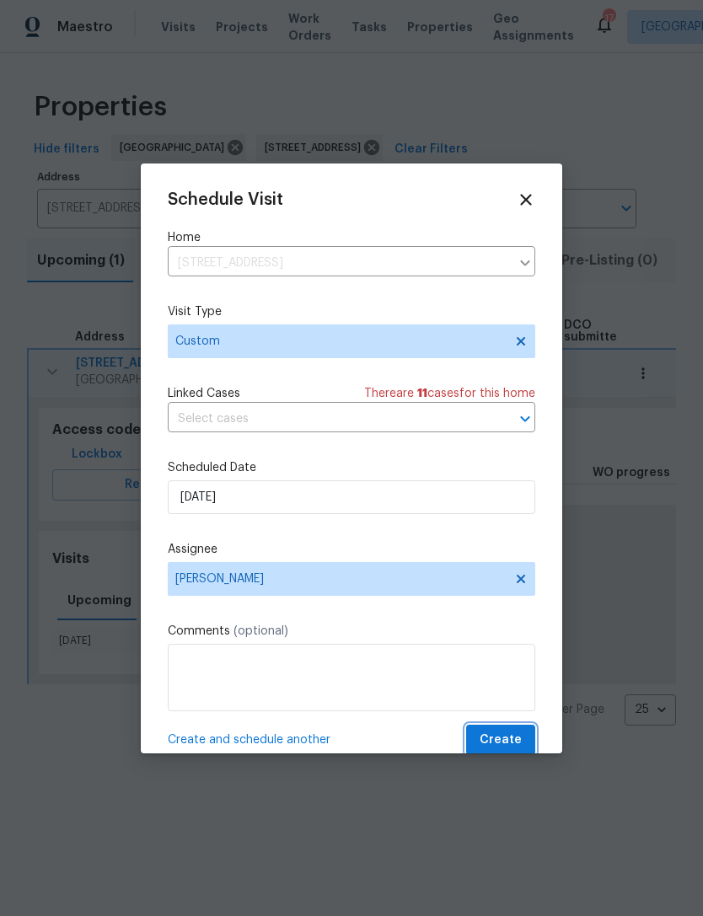
click at [506, 731] on button "Create" at bounding box center [500, 740] width 69 height 31
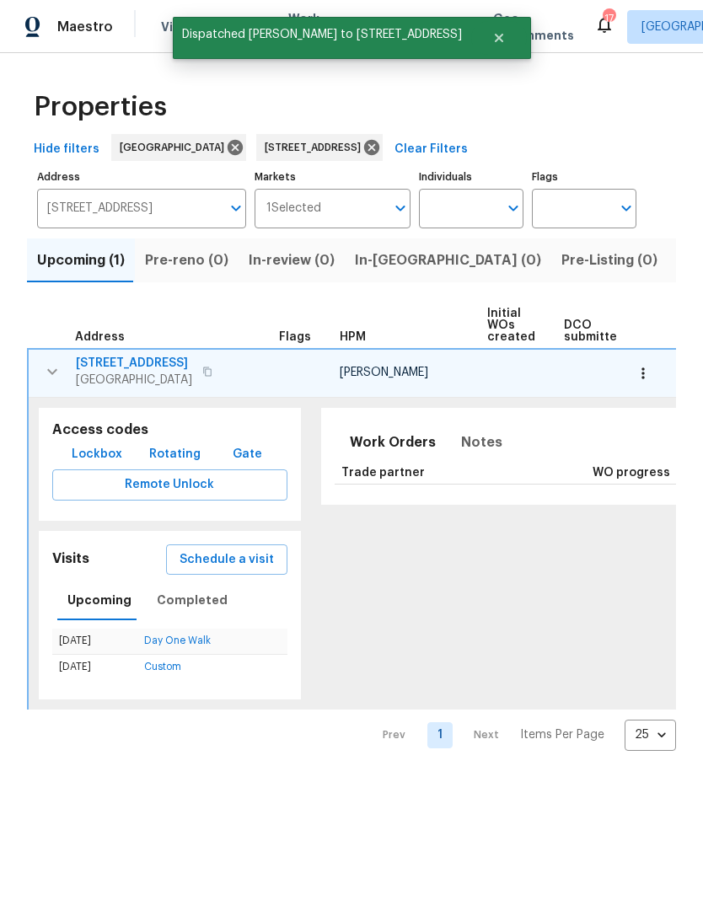
click at [61, 370] on icon "button" at bounding box center [52, 371] width 20 height 20
